Goal: Use online tool/utility: Utilize a website feature to perform a specific function

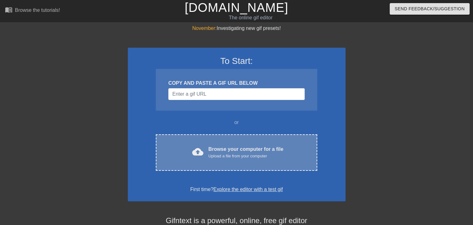
click at [244, 139] on div "cloud_upload Browse your computer for a file Upload a file from your computer C…" at bounding box center [236, 152] width 161 height 36
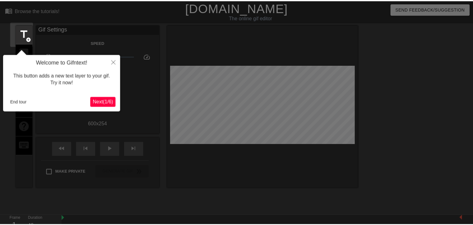
scroll to position [15, 0]
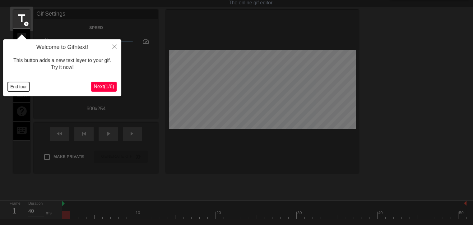
click at [17, 85] on button "End tour" at bounding box center [18, 86] width 21 height 9
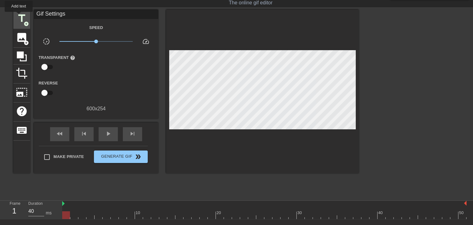
click at [19, 16] on span "title" at bounding box center [22, 18] width 12 height 12
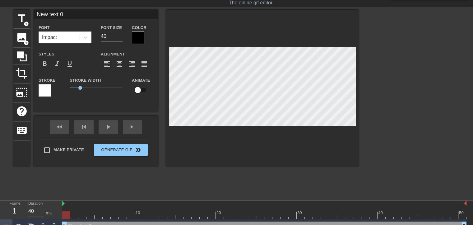
scroll to position [3, 5]
type input "text 0"
type textarea "text 0"
type input "text 0"
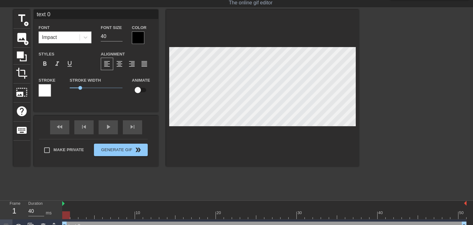
type textarea "text 0"
type input "ext 0"
type textarea "ext 0"
type input "xt 0"
type textarea "xt 0"
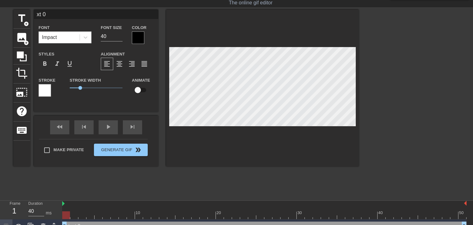
type input "t 0"
type textarea "t 0"
type input "0"
type textarea "0"
type input "0"
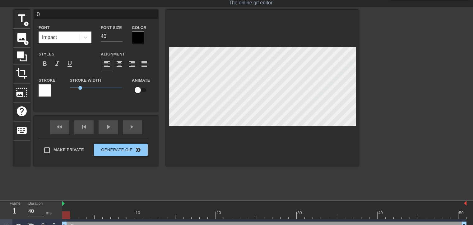
type textarea "0"
type input "G"
type textarea "G"
type input "Gr"
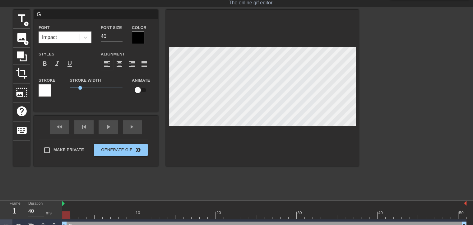
type textarea "Gr"
type input "G"
type textarea "G"
type input "T"
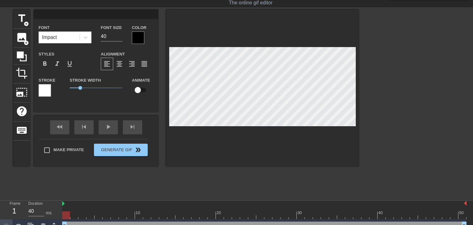
type textarea "T"
type input "Tr"
type textarea "Tr"
type input "Tra"
type textarea "Tra"
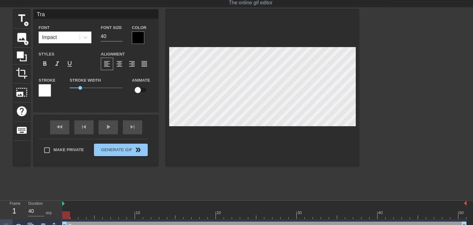
type input "[PERSON_NAME]"
type textarea "[PERSON_NAME]"
type input "Trans"
type textarea "Trans"
type input "Transf"
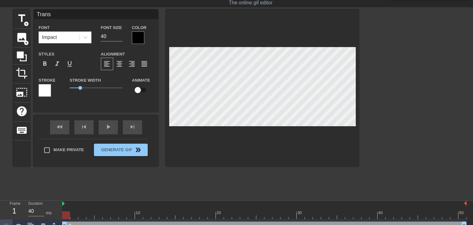
type textarea "Transf"
type input "Transfe"
type textarea "Transfe"
type input "Transfer"
type textarea "Transfer"
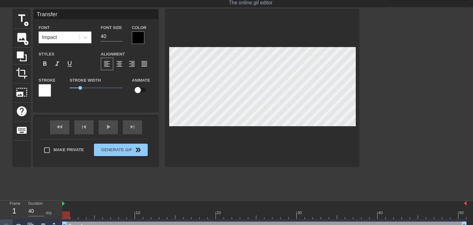
type input "Transferr"
type textarea "Transferri"
type input "Transferrin"
type textarea "Transferring"
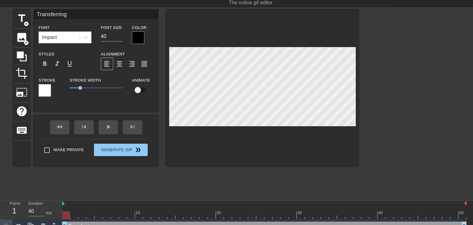
type input "Transferrin"
type textarea "Transferrin"
type input "Transferri"
type textarea "Transferri"
type input "Transferr"
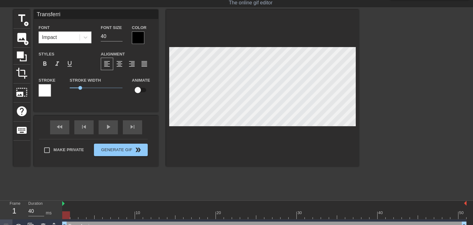
type textarea "Transferr"
type input "Transfer"
type textarea "Transfer"
type input "Transferi"
type textarea "Transferin"
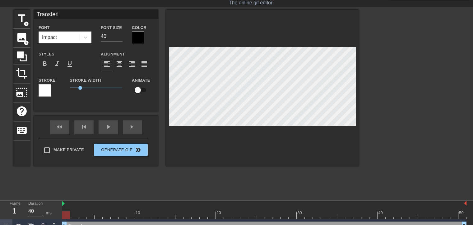
type input "Transferin"
type textarea "Transfering"
type input "Transferin"
type textarea "Transferin"
type input "Transferi"
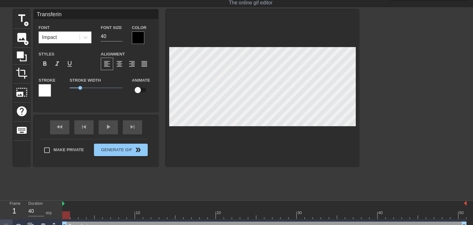
type textarea "Transferi"
type input "Transfer"
type textarea "Transfer"
type input "Transferr"
type textarea "Transferr"
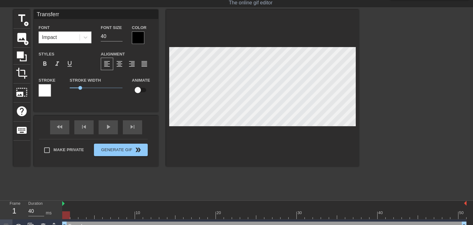
type input "Transferri"
type textarea "Transferri"
type input "Transferrin"
type textarea "Transferring"
type input "Transferring"
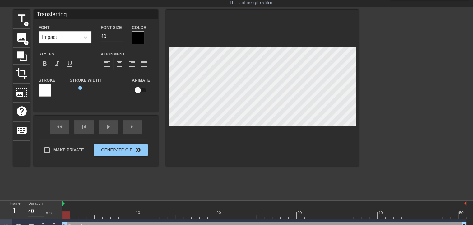
type textarea "Transferring"
type input "Transferring f"
type textarea "Transferring f"
type input "Transferring fi"
type textarea "Transferring fi"
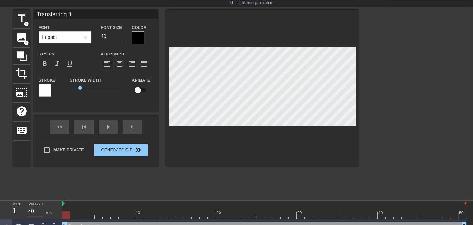
type input "Transferring fil"
type textarea "Transferring fil"
type input "Transferring file"
type textarea "Transferring file"
type input "Transferring files"
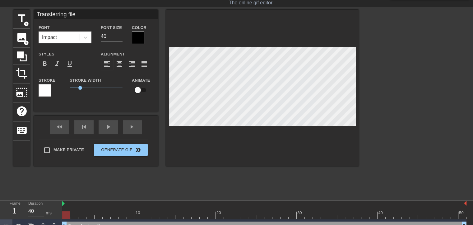
type textarea "Transferring files"
type input "Transferring files"
type textarea "Transferring files"
type input "Transferring files t"
type textarea "Transferring files t"
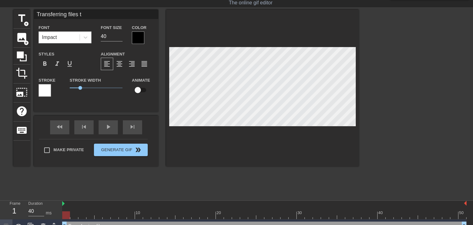
type input "Transferring files to"
type textarea "Transferring files to"
type input "Transferring files to"
type textarea "Transferring files to"
type input "Transferring files to S"
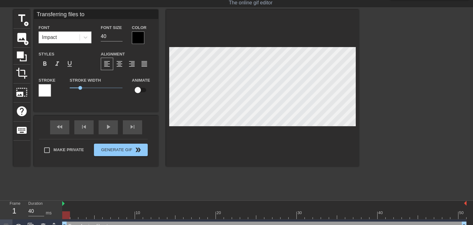
type textarea "Transferring files to S"
type input "Transferring files to SD"
type textarea "Transferring files to SD"
type input "Transferring files to SD"
type textarea "Transferring files to SD"
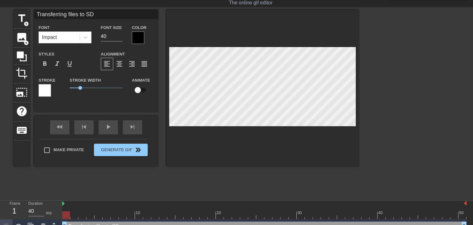
type input "Transferring files to SD c"
type textarea "Transferring files to SD c"
type input "Transferring files to SD ca"
type textarea "Transferring files to SD ca"
type input "Transferring files to SD car"
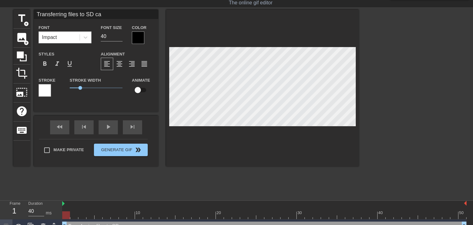
type textarea "Transferring files to SD car"
type input "Transferring files to SD card"
type textarea "Transferring files to SD card"
type input "Transferring files to SD cards"
type textarea "Transferring files to SD cards"
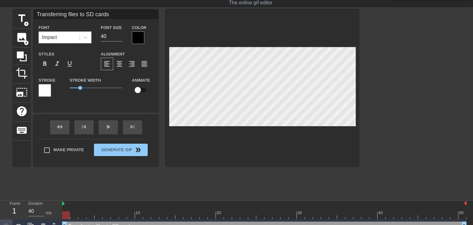
scroll to position [1, 43]
type input "Transferring files to SD cards."
type textarea "Transferring files to SD cards."
type input "Transferring files to SD cards.."
type textarea "Transferring files to SD cards.."
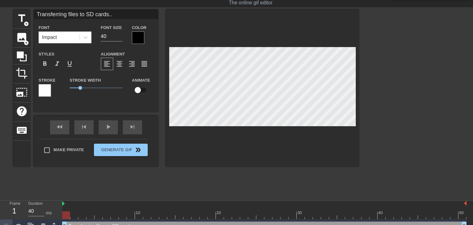
type input "Transferring files to SD cards..."
type textarea "Transferring files to SD cards..."
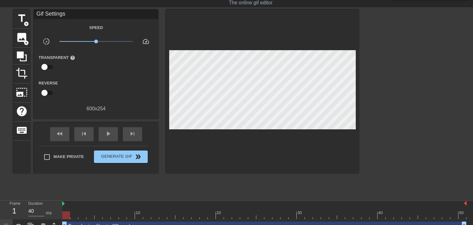
click at [291, 136] on div at bounding box center [262, 91] width 193 height 163
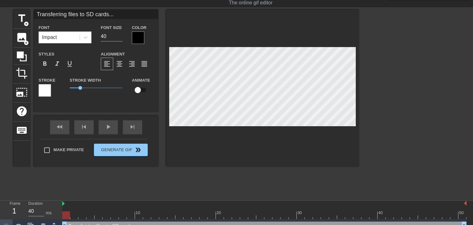
click at [245, 128] on div at bounding box center [262, 88] width 193 height 157
click at [122, 62] on span "format_align_center" at bounding box center [119, 63] width 7 height 7
click at [107, 62] on span "format_align_left" at bounding box center [106, 63] width 7 height 7
click at [136, 33] on div at bounding box center [138, 37] width 12 height 12
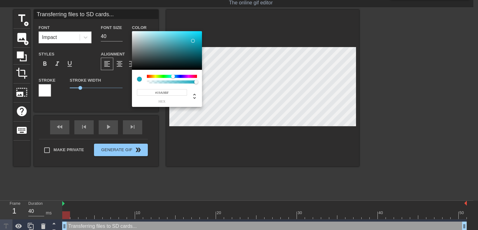
type input "#18A7BC"
drag, startPoint x: 173, startPoint y: 75, endPoint x: 193, endPoint y: 41, distance: 39.3
click at [193, 41] on div at bounding box center [167, 50] width 70 height 39
click at [193, 41] on div at bounding box center [193, 41] width 4 height 4
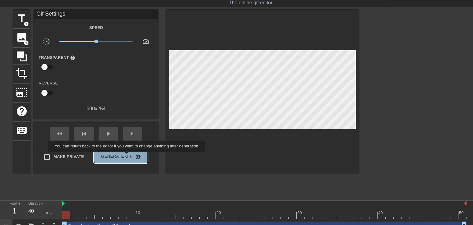
click at [127, 156] on span "Generate Gif double_arrow" at bounding box center [120, 156] width 49 height 7
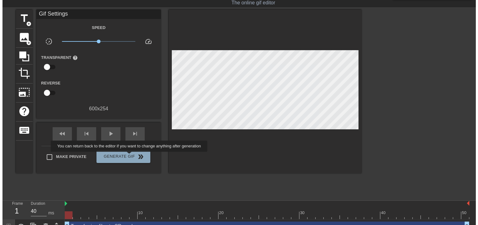
scroll to position [0, 0]
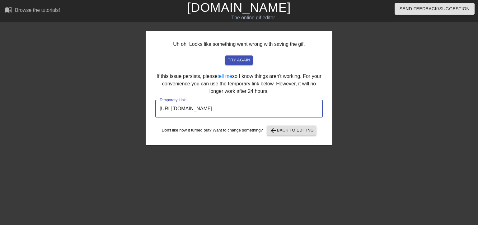
click at [213, 109] on input "[URL][DOMAIN_NAME]" at bounding box center [238, 108] width 167 height 17
